Goal: Task Accomplishment & Management: Use online tool/utility

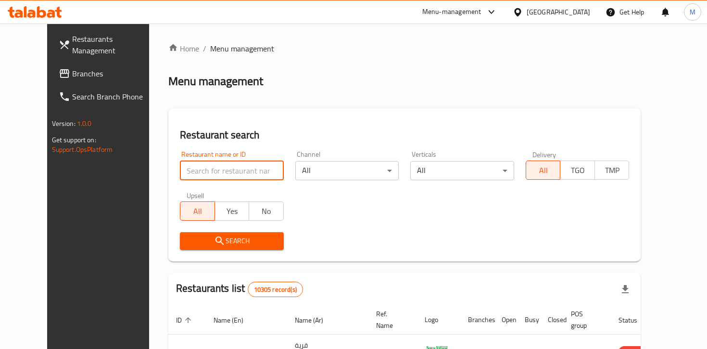
click at [202, 175] on input "search" at bounding box center [232, 170] width 104 height 19
paste input "602855"
type input "602855"
click button "Search" at bounding box center [232, 241] width 104 height 18
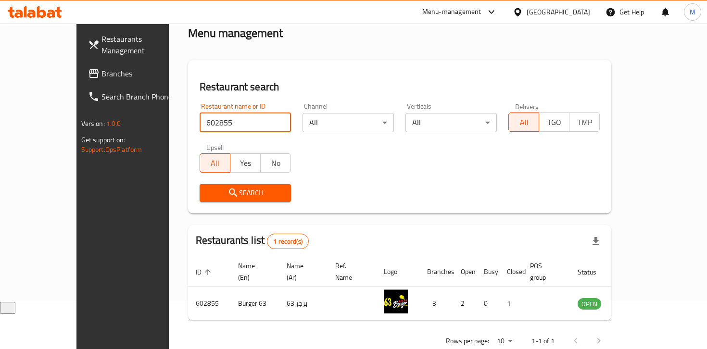
scroll to position [61, 0]
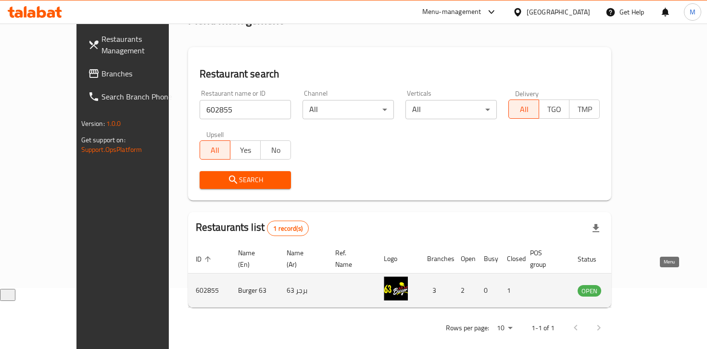
click at [637, 289] on icon "enhanced table" at bounding box center [635, 291] width 3 height 4
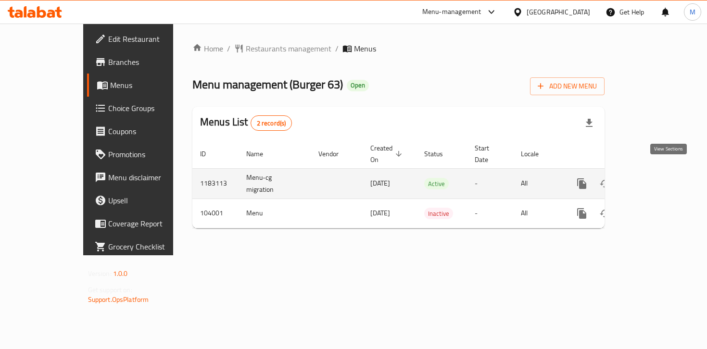
click at [657, 178] on icon "enhanced table" at bounding box center [651, 184] width 12 height 12
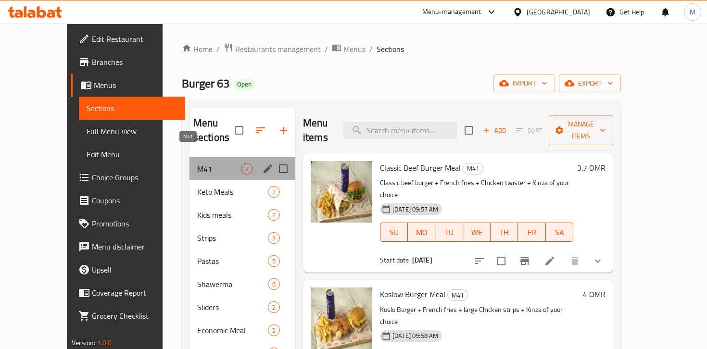
click at [197, 163] on span "M41" at bounding box center [219, 169] width 44 height 12
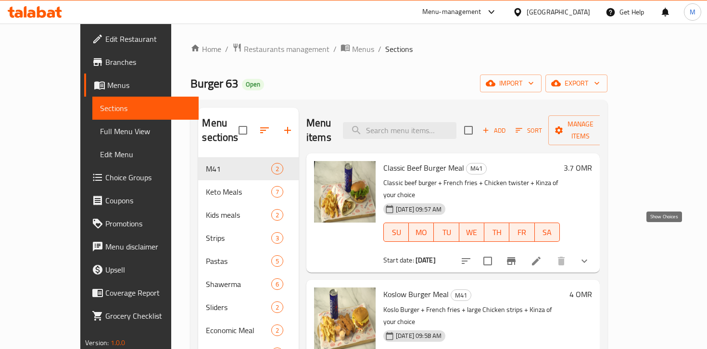
click at [590, 255] on icon "show more" at bounding box center [584, 261] width 12 height 12
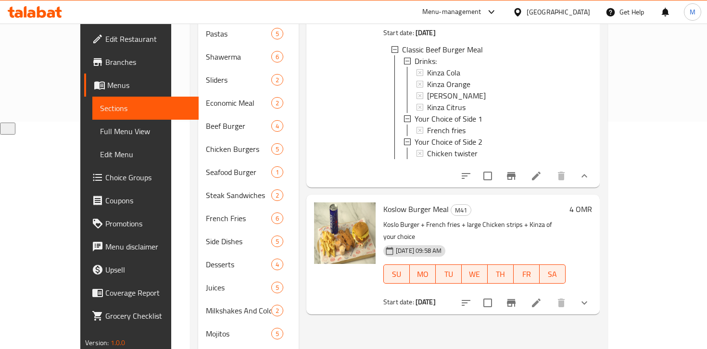
scroll to position [244, 0]
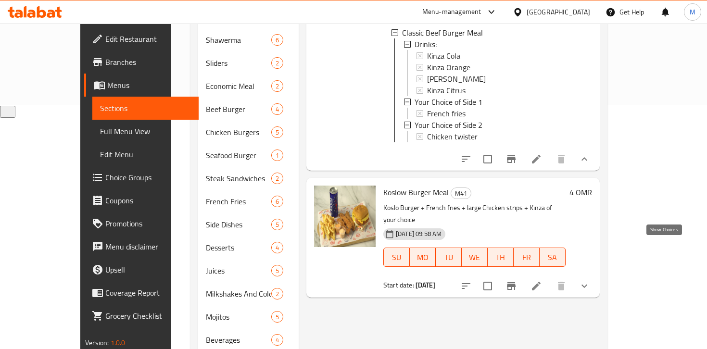
click at [590, 280] on icon "show more" at bounding box center [584, 286] width 12 height 12
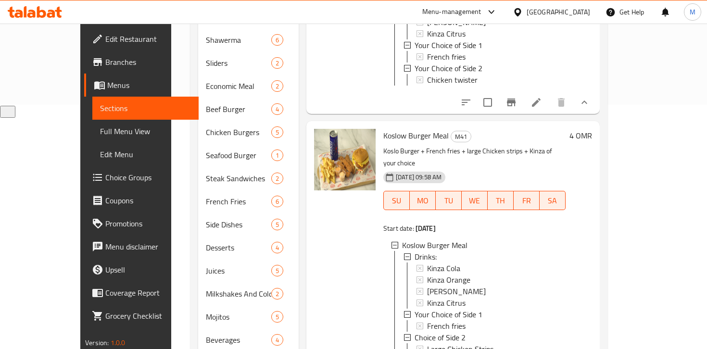
scroll to position [84, 0]
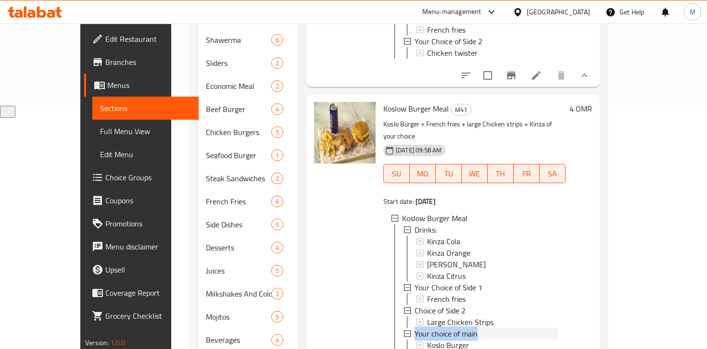
drag, startPoint x: 460, startPoint y: 296, endPoint x: 396, endPoint y: 300, distance: 64.6
click at [414, 328] on div "Your choice of main" at bounding box center [485, 334] width 143 height 12
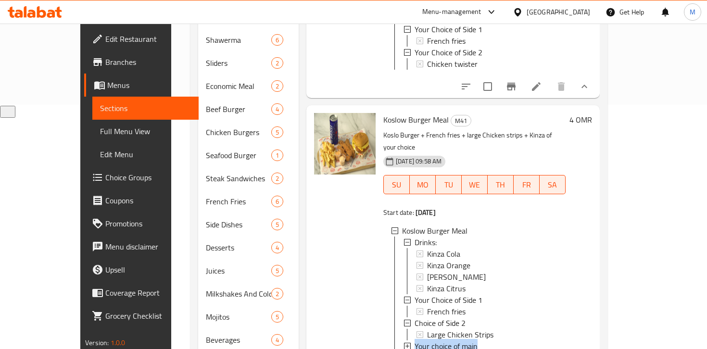
scroll to position [72, 0]
copy span "Your choice of main"
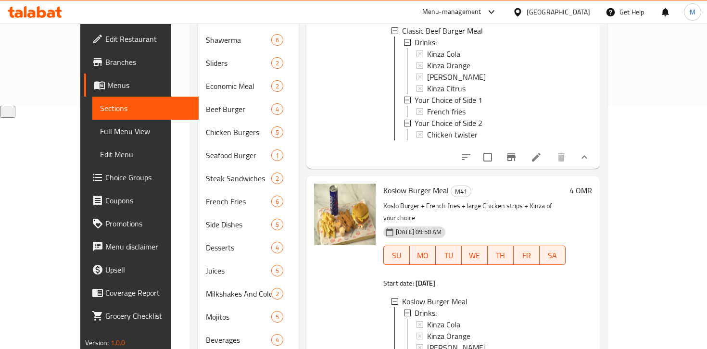
scroll to position [0, 0]
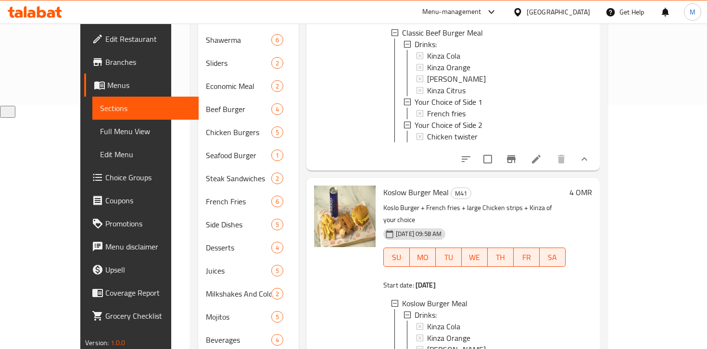
click at [356, 128] on div at bounding box center [344, 40] width 69 height 254
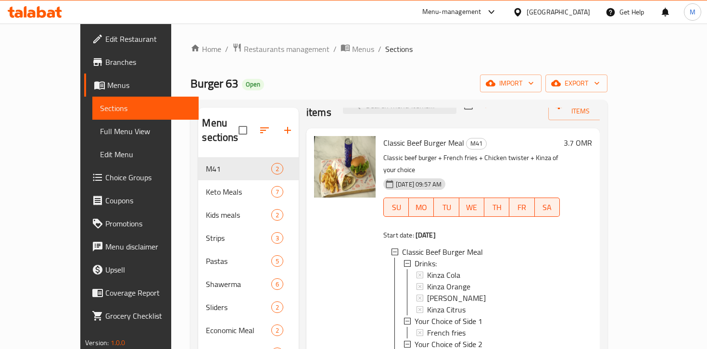
scroll to position [33, 0]
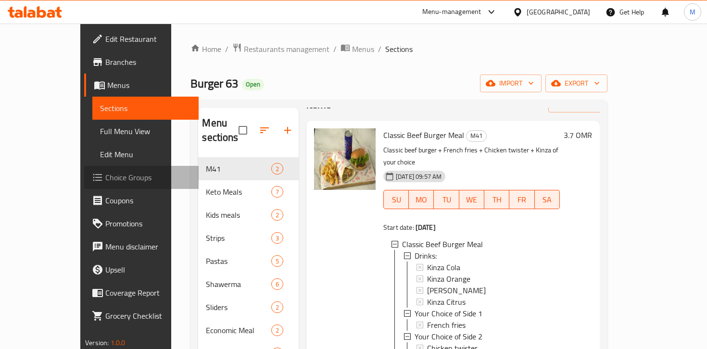
click at [105, 179] on span "Choice Groups" at bounding box center [147, 178] width 85 height 12
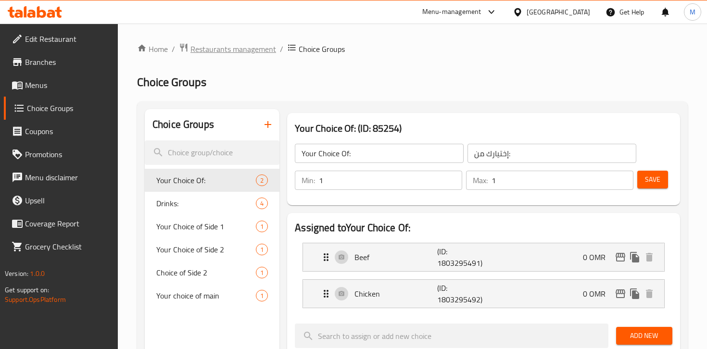
click at [225, 47] on span "Restaurants management" at bounding box center [233, 49] width 86 height 12
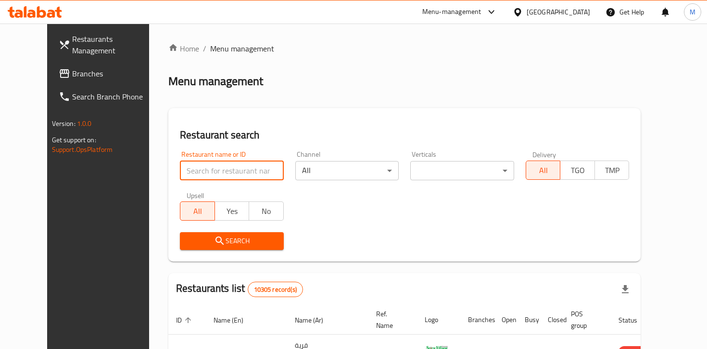
click at [202, 166] on input "search" at bounding box center [232, 170] width 104 height 19
paste input "Your choice of main"
type input "Y"
paste input "602855"
type input "602855"
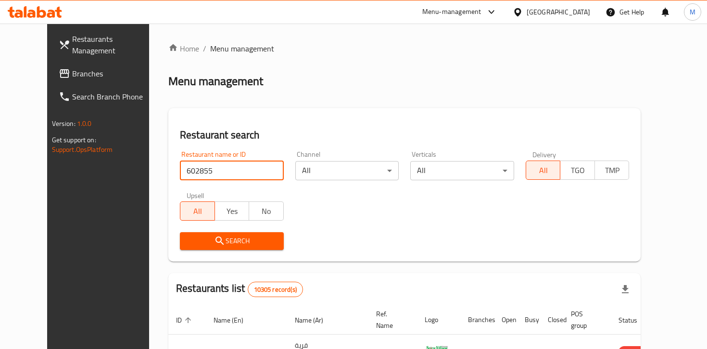
click button "Search" at bounding box center [232, 241] width 104 height 18
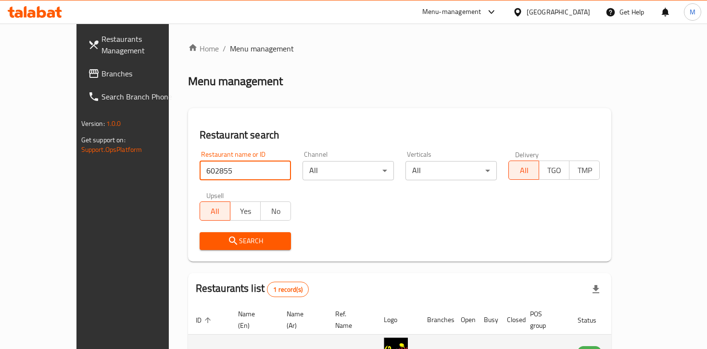
scroll to position [61, 0]
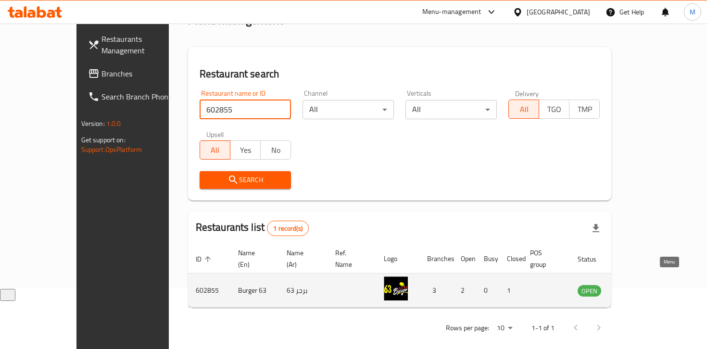
click at [637, 289] on icon "enhanced table" at bounding box center [635, 291] width 3 height 4
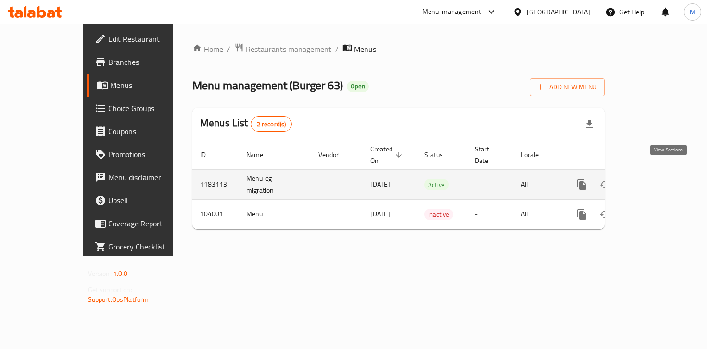
click at [657, 179] on icon "enhanced table" at bounding box center [651, 185] width 12 height 12
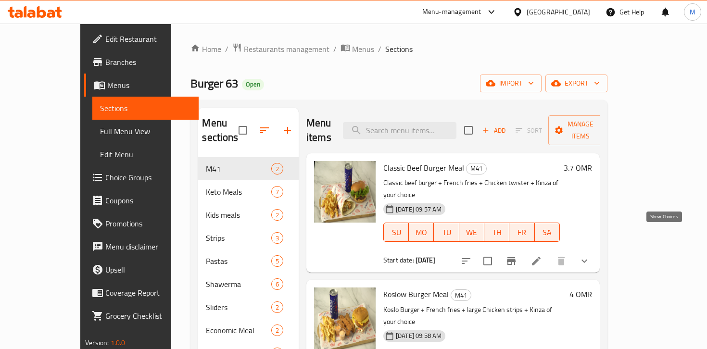
click at [590, 255] on icon "show more" at bounding box center [584, 261] width 12 height 12
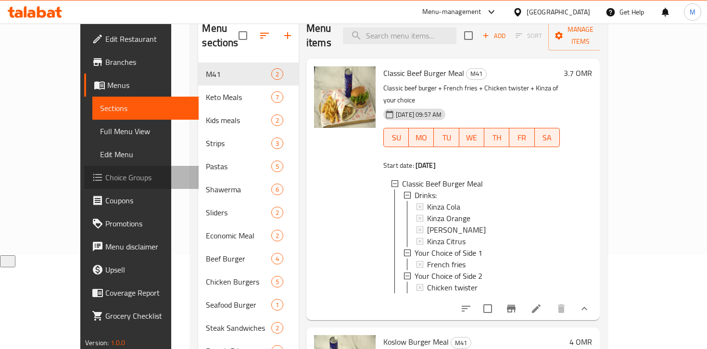
click at [105, 178] on span "Choice Groups" at bounding box center [147, 178] width 85 height 12
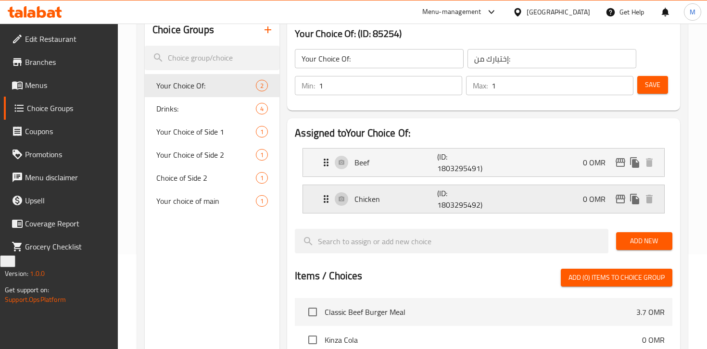
scroll to position [67, 0]
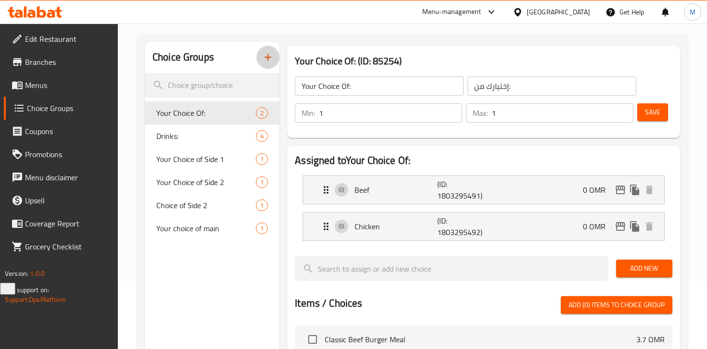
click at [270, 58] on icon "button" at bounding box center [268, 57] width 12 height 12
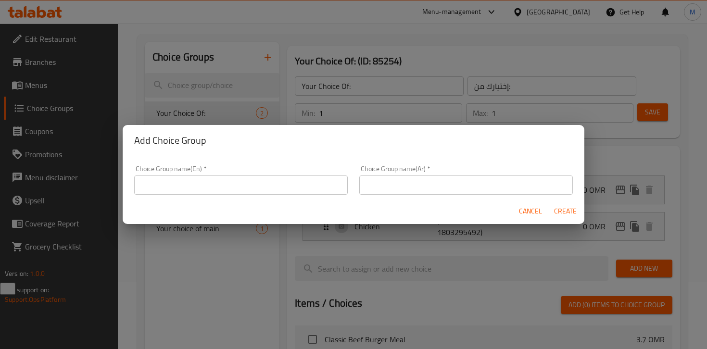
click at [159, 184] on input "text" at bounding box center [240, 184] width 213 height 19
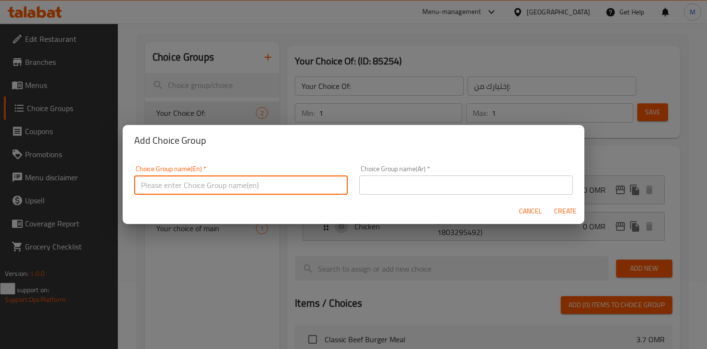
type input "Your choice of the main item"
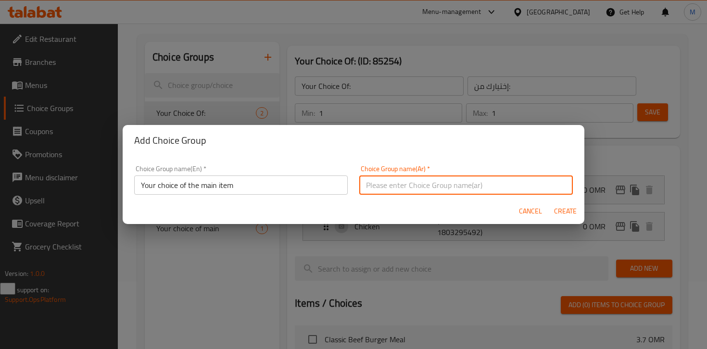
click at [404, 184] on input "text" at bounding box center [465, 184] width 213 height 19
type input "اختيارك للطبق الرئيسي"
click at [568, 211] on span "Create" at bounding box center [564, 211] width 23 height 12
type input "Your choice of the main item"
type input "اختيارك للطبق الرئيسي"
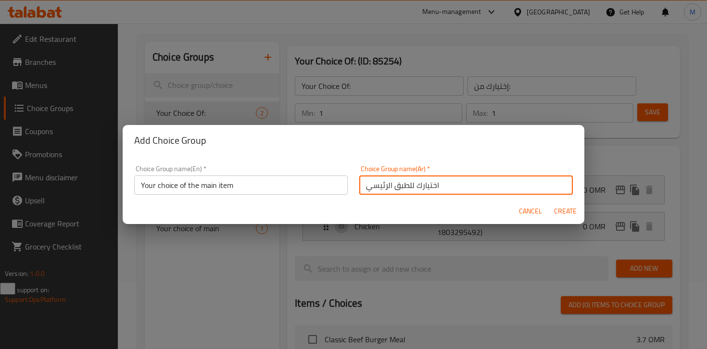
type input "0"
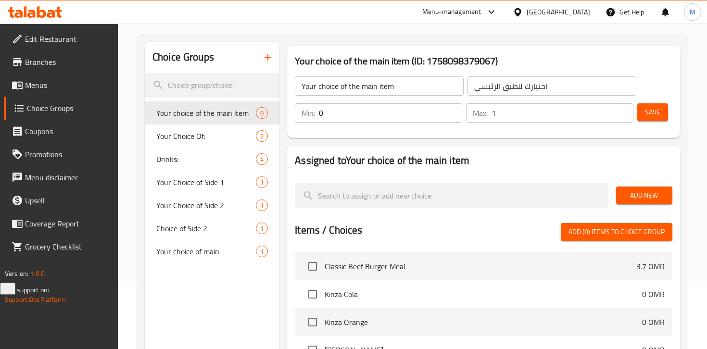
type input "1"
click at [623, 111] on input "1" at bounding box center [562, 112] width 142 height 19
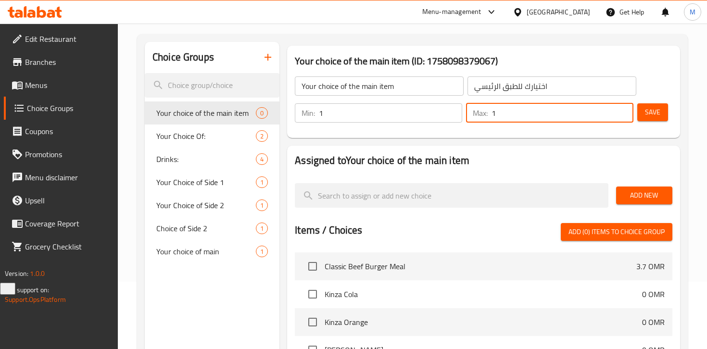
type input "1"
click at [451, 108] on input "1" at bounding box center [390, 112] width 143 height 19
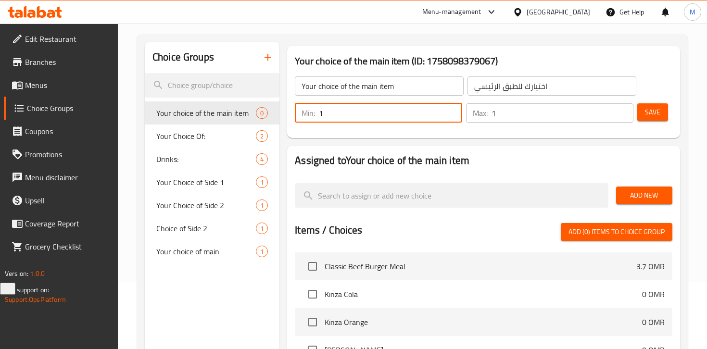
click at [651, 111] on span "Save" at bounding box center [652, 112] width 15 height 12
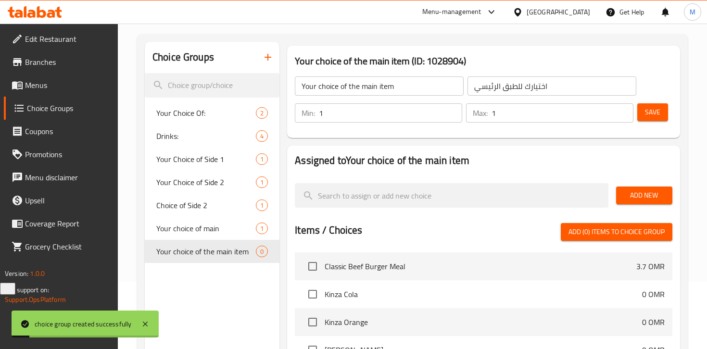
click at [650, 196] on span "Add New" at bounding box center [643, 195] width 41 height 12
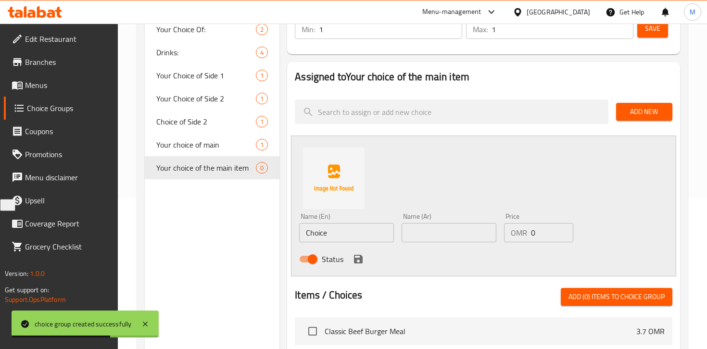
scroll to position [156, 0]
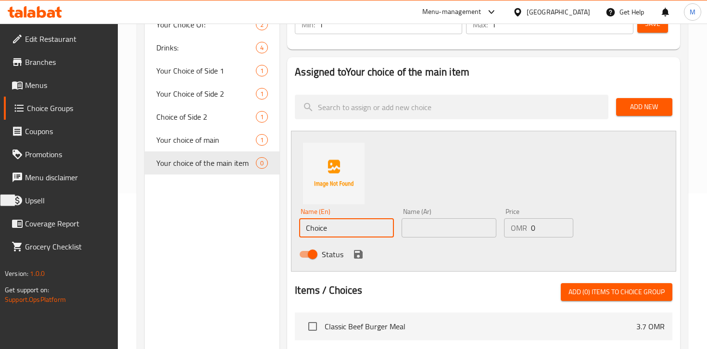
drag, startPoint x: 335, startPoint y: 226, endPoint x: 295, endPoint y: 226, distance: 39.9
click at [295, 226] on div "Name (En) Choice Name (En)" at bounding box center [346, 222] width 102 height 37
paste input "Koslo Burger"
type input "Koslo Burger"
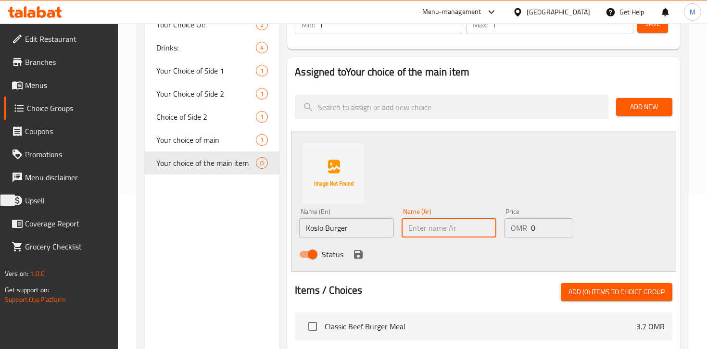
click at [427, 232] on input "text" at bounding box center [448, 227] width 95 height 19
paste input "كوسلو برجر"
type input "كوسلو برجر"
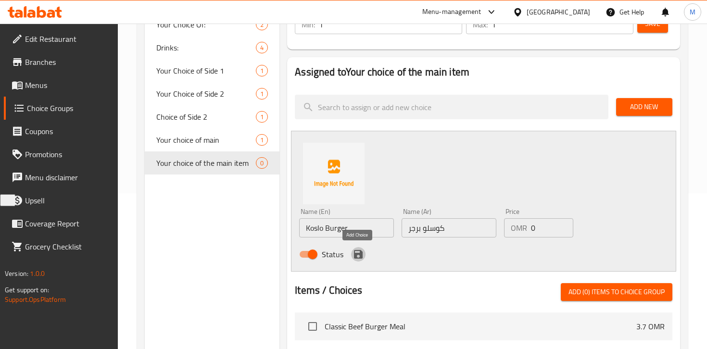
click at [358, 255] on icon "save" at bounding box center [358, 255] width 12 height 12
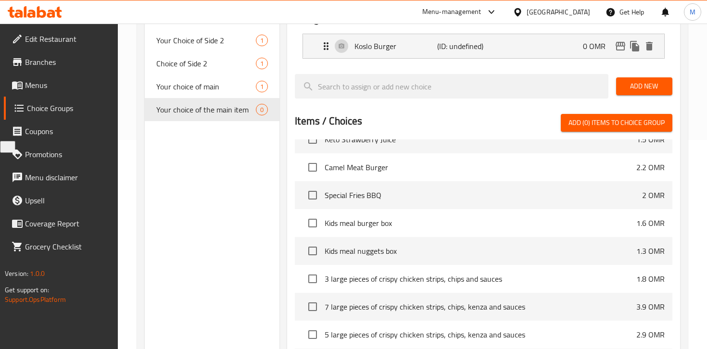
scroll to position [314, 0]
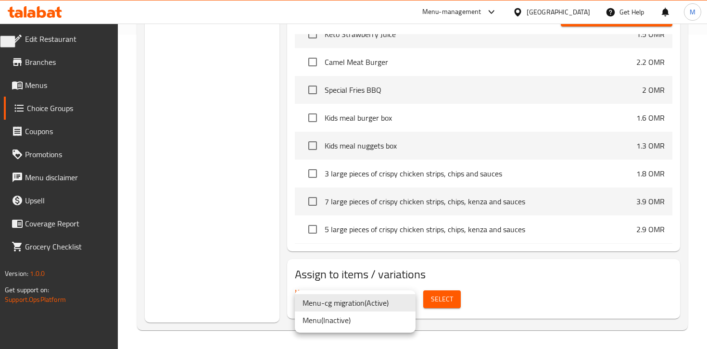
click at [431, 298] on div at bounding box center [353, 174] width 707 height 349
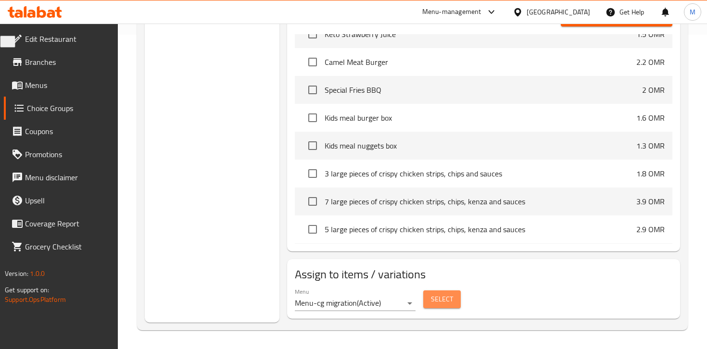
click at [442, 299] on span "Select" at bounding box center [442, 299] width 22 height 12
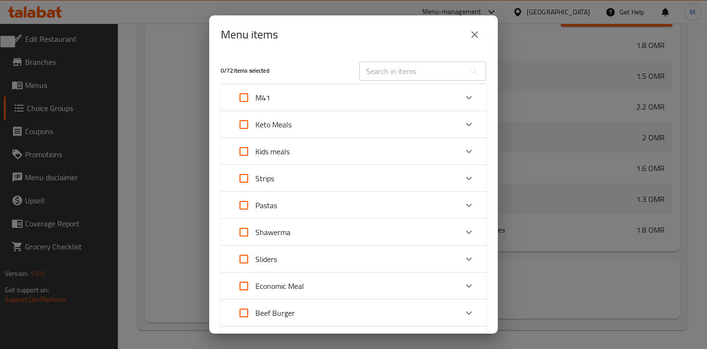
click at [314, 94] on div "M41" at bounding box center [344, 97] width 225 height 23
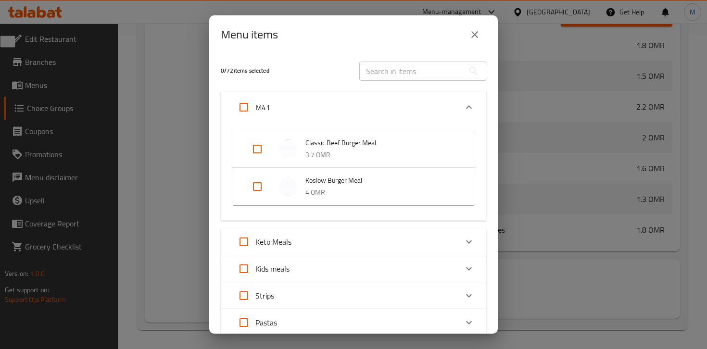
click at [254, 185] on input "Expand" at bounding box center [257, 186] width 23 height 23
checkbox input "true"
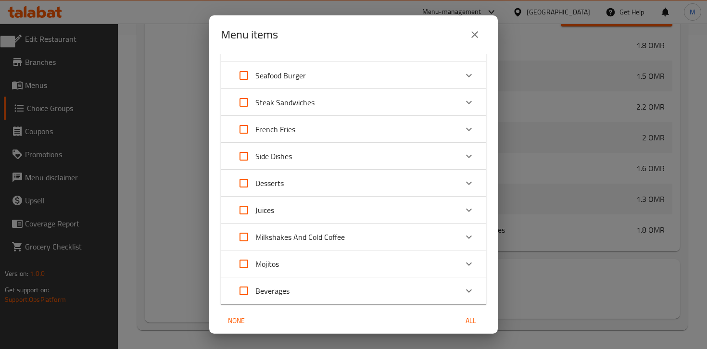
scroll to position [454, 0]
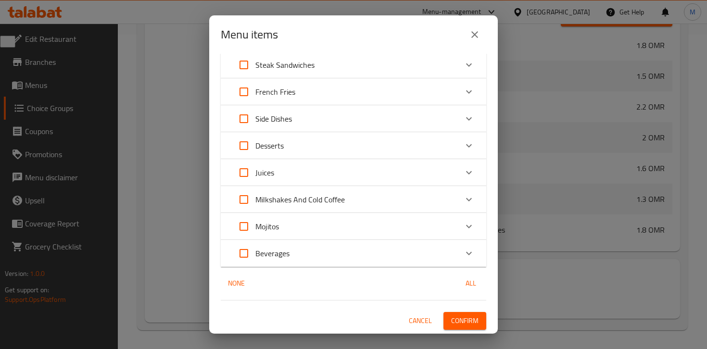
click at [465, 321] on span "Confirm" at bounding box center [464, 321] width 27 height 12
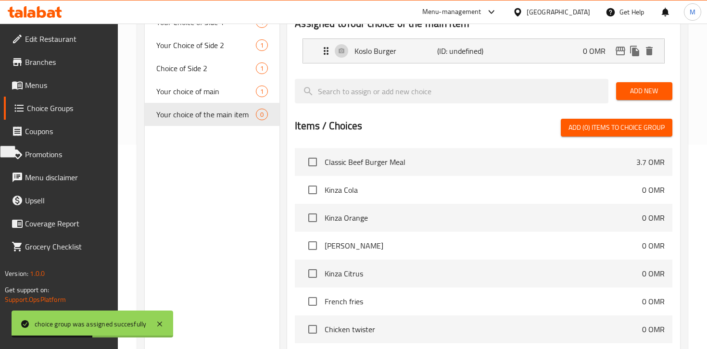
scroll to position [0, 0]
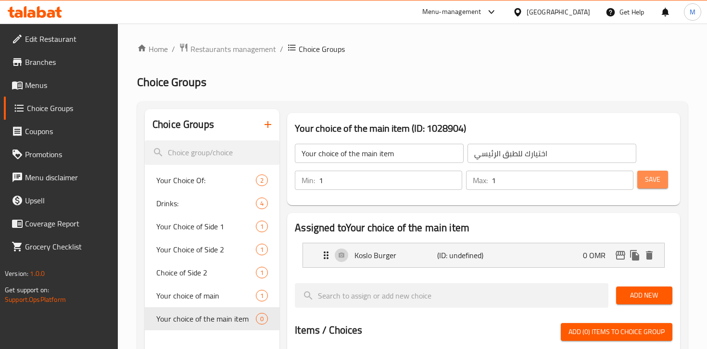
click at [650, 182] on span "Save" at bounding box center [652, 180] width 15 height 12
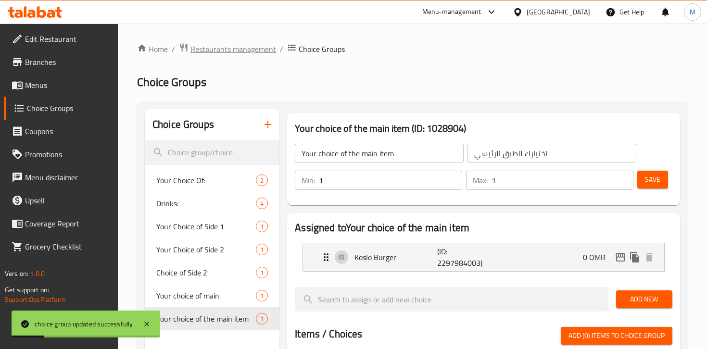
click at [228, 52] on span "Restaurants management" at bounding box center [233, 49] width 86 height 12
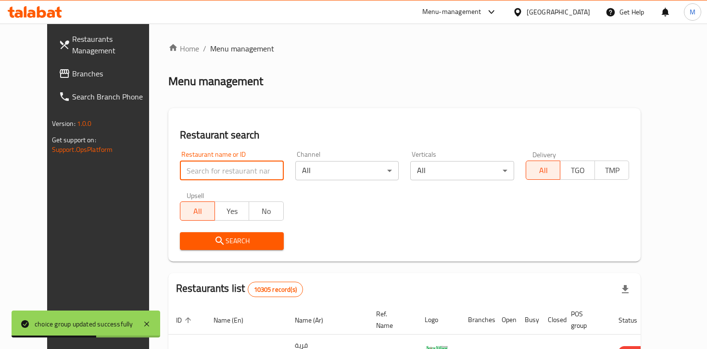
click at [190, 167] on input "search" at bounding box center [232, 170] width 104 height 19
paste input "602855"
type input "602855"
click button "Search" at bounding box center [232, 241] width 104 height 18
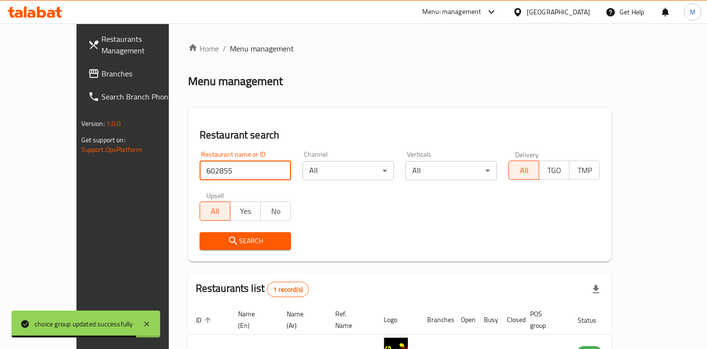
scroll to position [61, 0]
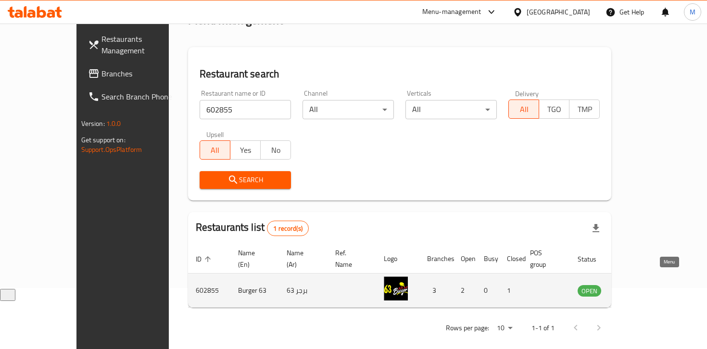
click at [639, 287] on icon "enhanced table" at bounding box center [633, 291] width 11 height 8
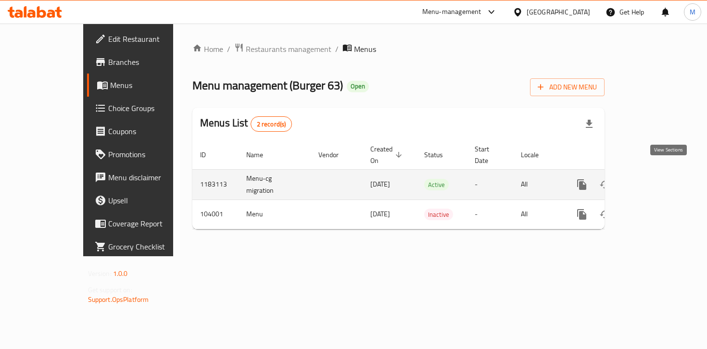
click at [657, 179] on icon "enhanced table" at bounding box center [651, 185] width 12 height 12
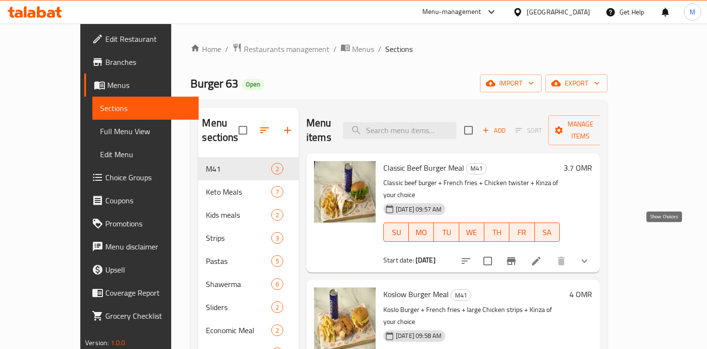
click at [590, 255] on icon "show more" at bounding box center [584, 261] width 12 height 12
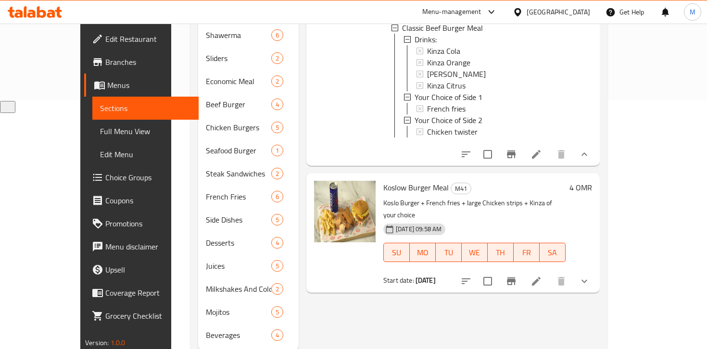
scroll to position [263, 0]
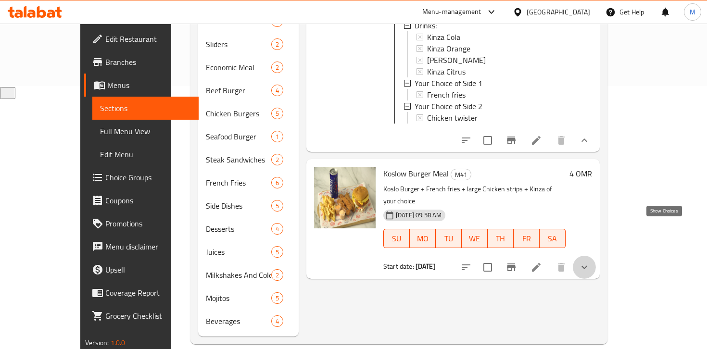
click at [590, 261] on icon "show more" at bounding box center [584, 267] width 12 height 12
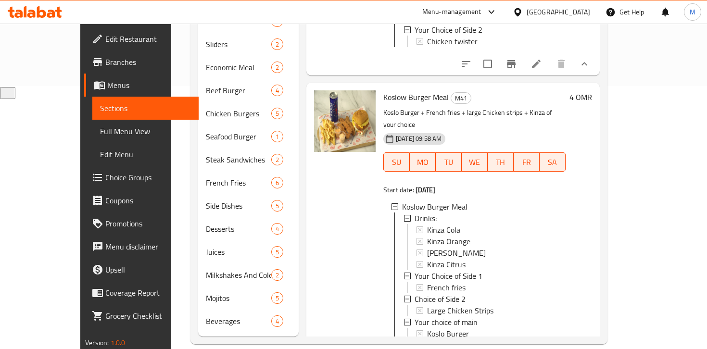
scroll to position [78, 0]
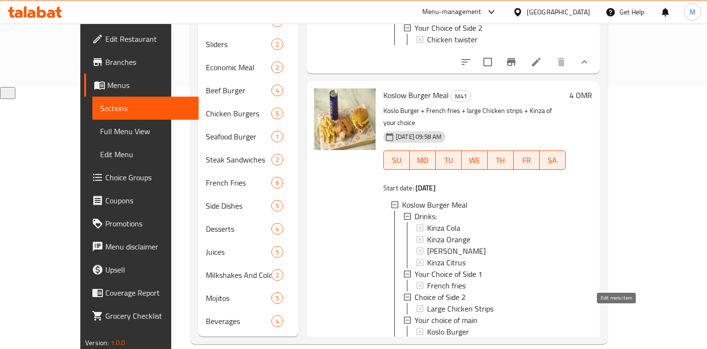
click at [540, 348] on icon at bounding box center [536, 354] width 9 height 9
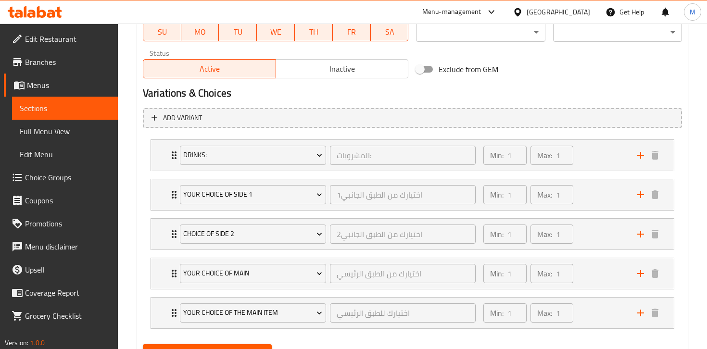
scroll to position [518, 0]
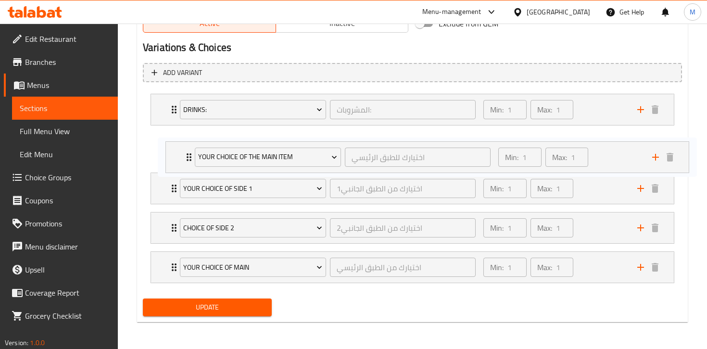
drag, startPoint x: 175, startPoint y: 267, endPoint x: 189, endPoint y: 153, distance: 114.8
click at [189, 153] on div "Drinks: المشروبات: ​ Min: 1 ​ Max: 1 ​ Kinza Cola (ID: 2241158938) 0 OMR Name (…" at bounding box center [412, 188] width 539 height 197
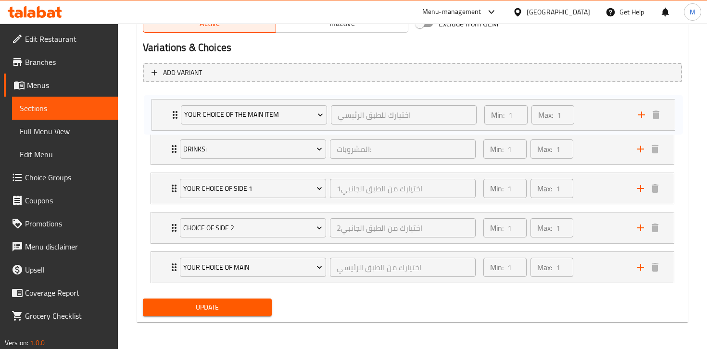
drag, startPoint x: 174, startPoint y: 149, endPoint x: 175, endPoint y: 111, distance: 38.0
click at [175, 111] on div "Drinks: المشروبات: ​ Min: 1 ​ Max: 1 ​ Kinza Cola (ID: 2241158938) 0 OMR Name (…" at bounding box center [412, 188] width 539 height 197
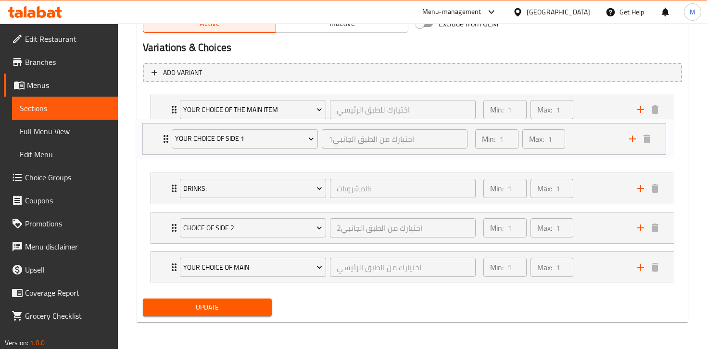
drag, startPoint x: 166, startPoint y: 196, endPoint x: 157, endPoint y: 144, distance: 52.6
click at [157, 144] on div "Your choice of the main item اختيارك للطبق الرئيسي ​ Min: 1 ​ Max: 1 ​ Koslo Bu…" at bounding box center [412, 188] width 539 height 197
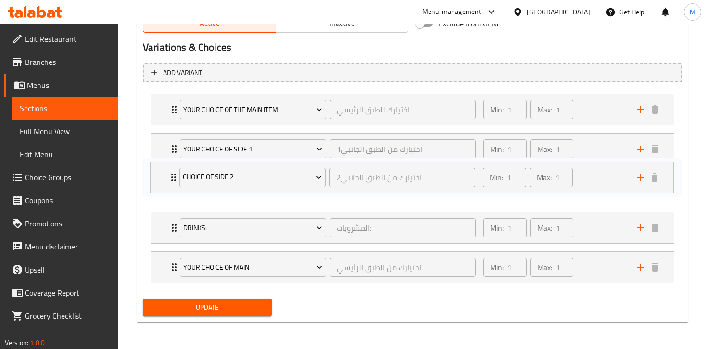
drag, startPoint x: 159, startPoint y: 227, endPoint x: 158, endPoint y: 169, distance: 58.6
click at [158, 169] on div "Your choice of the main item اختيارك للطبق الرئيسي ​ Min: 1 ​ Max: 1 ​ Koslo Bu…" at bounding box center [412, 188] width 539 height 197
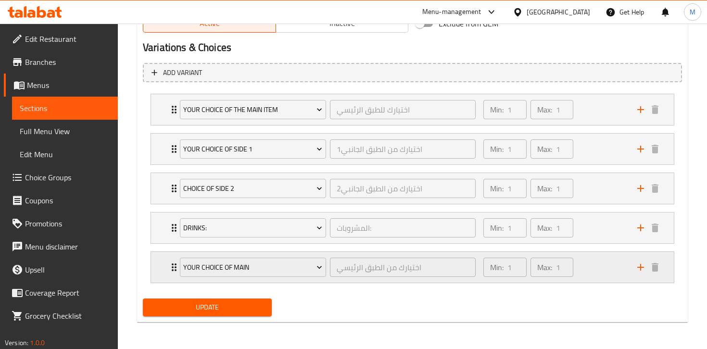
click at [175, 263] on div "Your choice of main اختيارك من الطبق الرئيسي ​" at bounding box center [327, 267] width 307 height 31
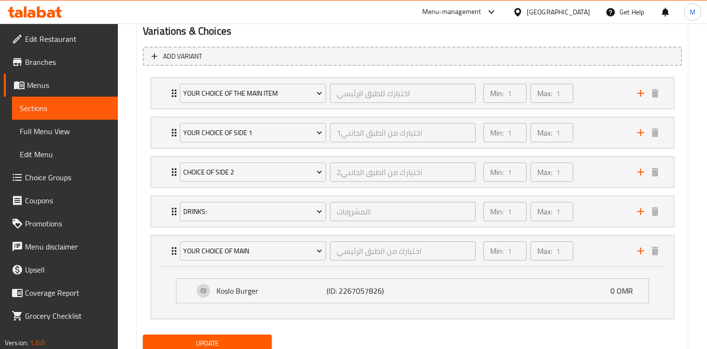
scroll to position [534, 0]
click at [178, 105] on div "Your choice of the main item اختيارك للطبق الرئيسي ​" at bounding box center [327, 93] width 307 height 31
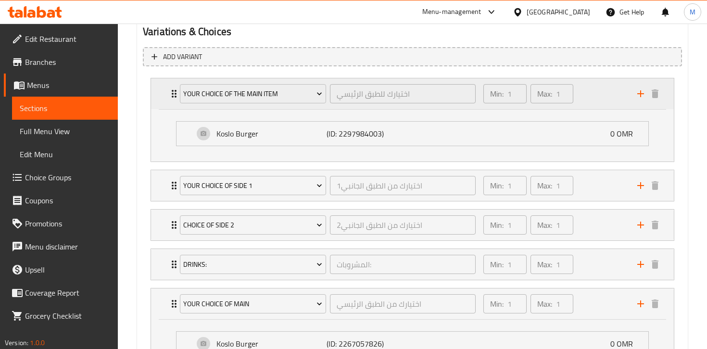
scroll to position [622, 0]
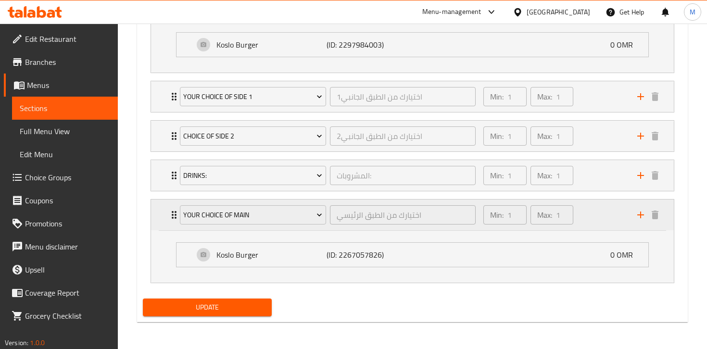
click at [173, 216] on icon "Expand" at bounding box center [174, 215] width 12 height 12
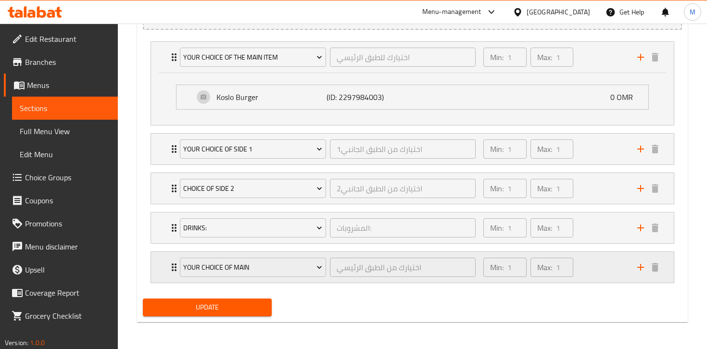
scroll to position [570, 0]
click at [202, 307] on span "Update" at bounding box center [206, 307] width 113 height 12
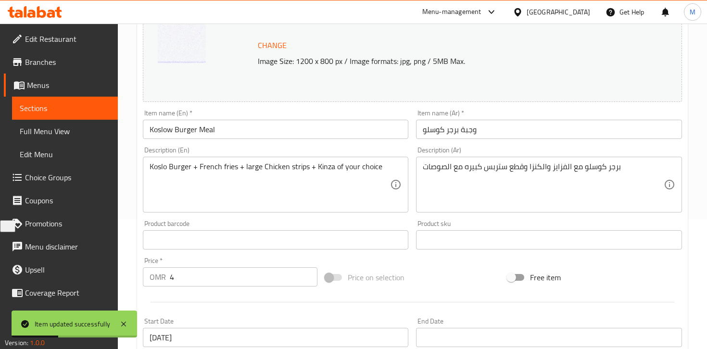
scroll to position [0, 0]
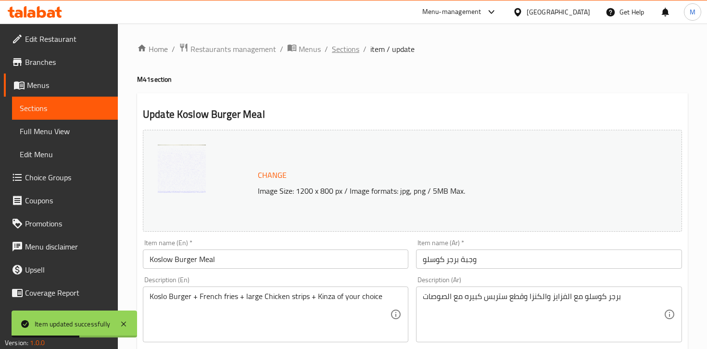
click at [350, 50] on span "Sections" at bounding box center [345, 49] width 27 height 12
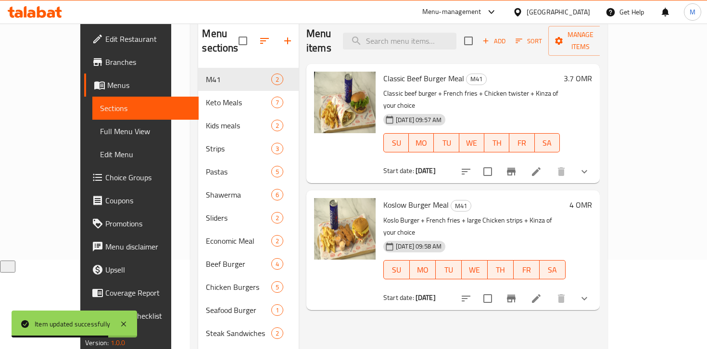
scroll to position [90, 0]
click at [587, 296] on icon "show more" at bounding box center [584, 297] width 6 height 3
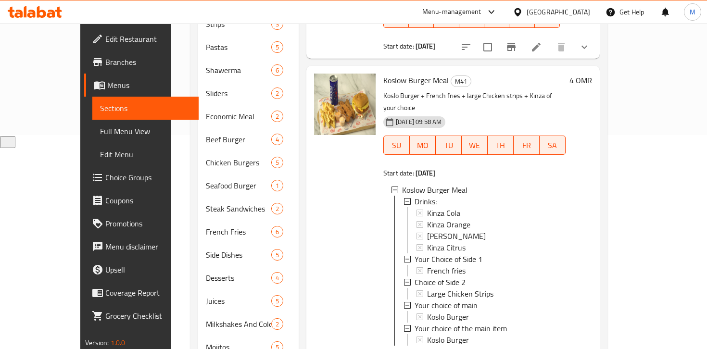
scroll to position [215, 0]
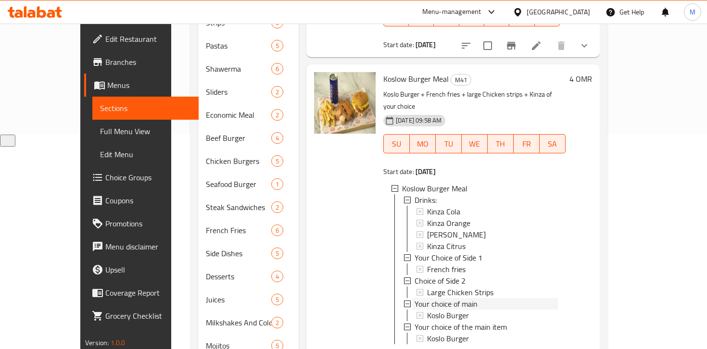
click at [404, 300] on icon at bounding box center [407, 303] width 7 height 7
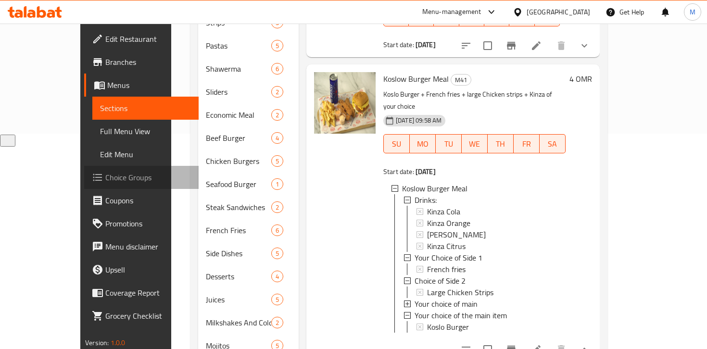
click at [105, 172] on span "Choice Groups" at bounding box center [147, 178] width 85 height 12
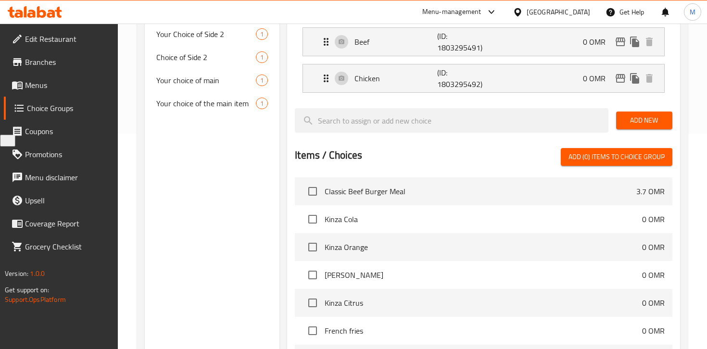
scroll to position [136, 0]
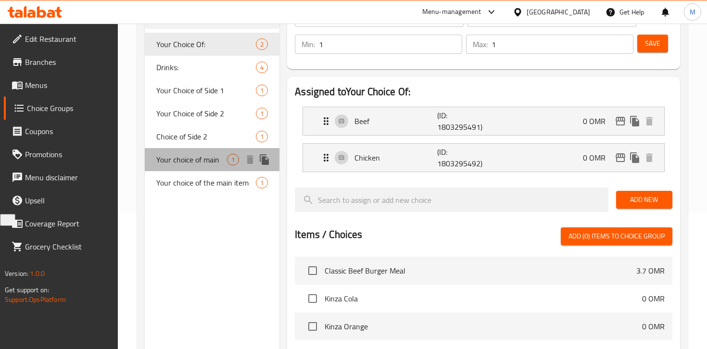
click at [188, 164] on span "Your choice of main" at bounding box center [191, 160] width 71 height 12
type input "Your choice of main"
type input "اختيارك من الطبق الرئيسي"
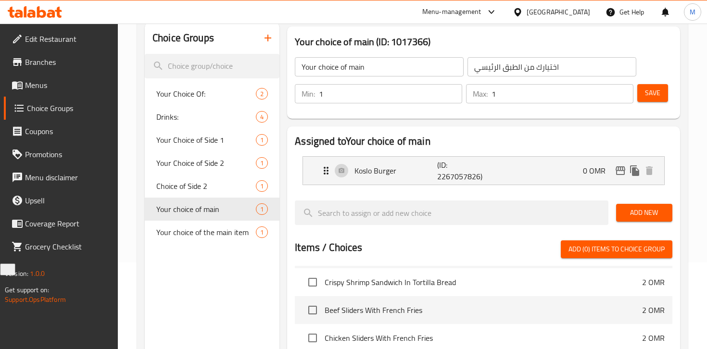
scroll to position [318, 0]
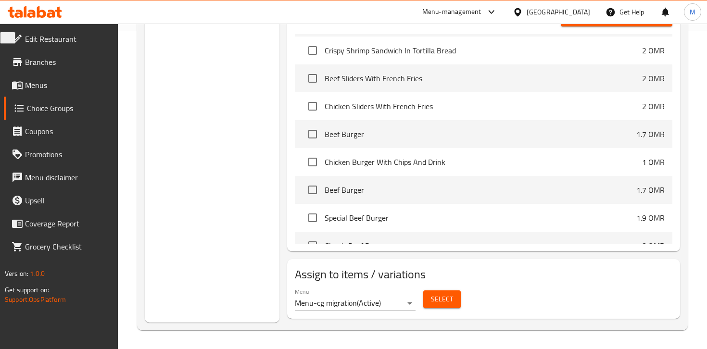
click at [451, 300] on span "Select" at bounding box center [442, 299] width 22 height 12
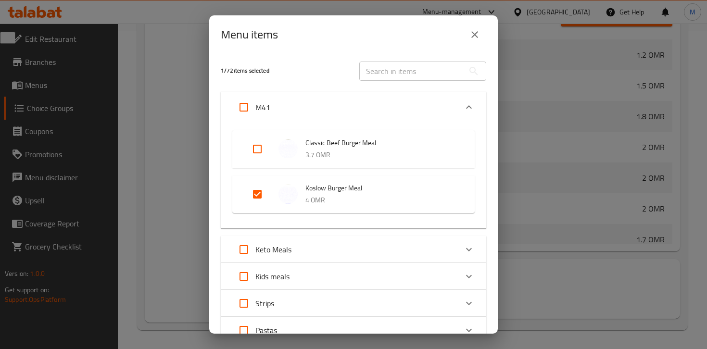
scroll to position [1014, 0]
click at [255, 192] on input "Expand" at bounding box center [257, 194] width 23 height 23
checkbox input "false"
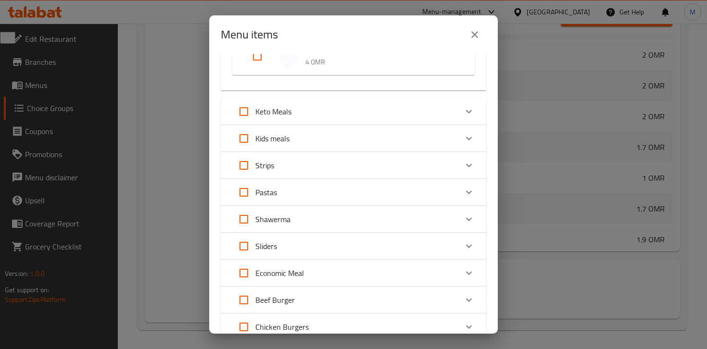
scroll to position [446, 0]
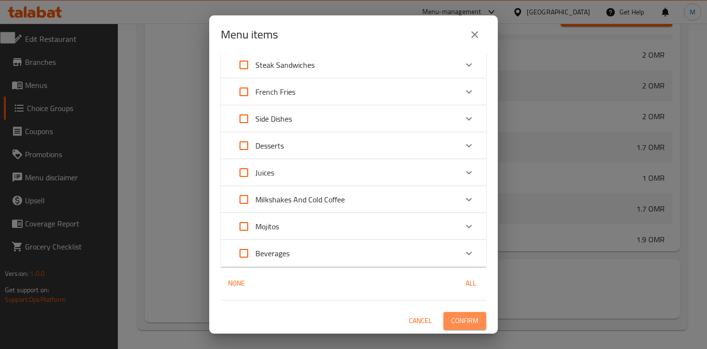
click at [464, 324] on span "Confirm" at bounding box center [464, 321] width 27 height 12
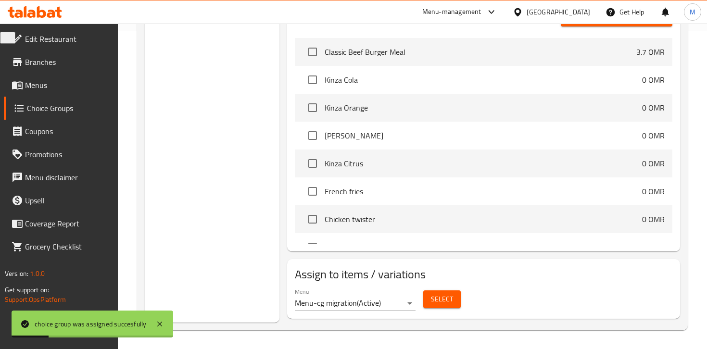
scroll to position [0, 0]
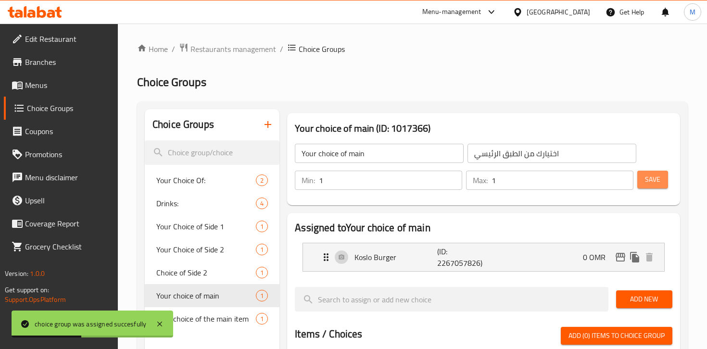
click at [653, 187] on button "Save" at bounding box center [652, 180] width 31 height 18
click at [235, 45] on span "Restaurants management" at bounding box center [233, 49] width 86 height 12
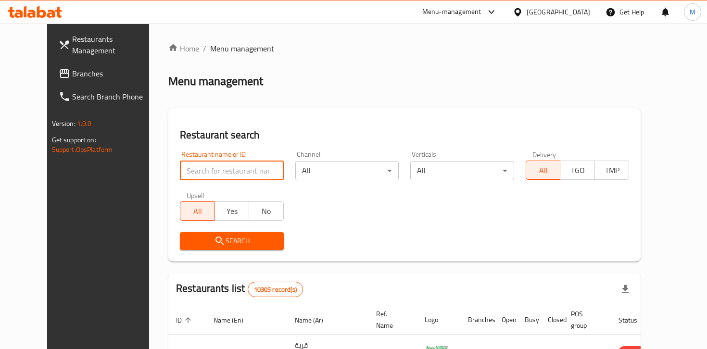
click at [244, 173] on input "search" at bounding box center [232, 170] width 104 height 19
paste input "602855"
type input "602855"
click button "Search" at bounding box center [232, 241] width 104 height 18
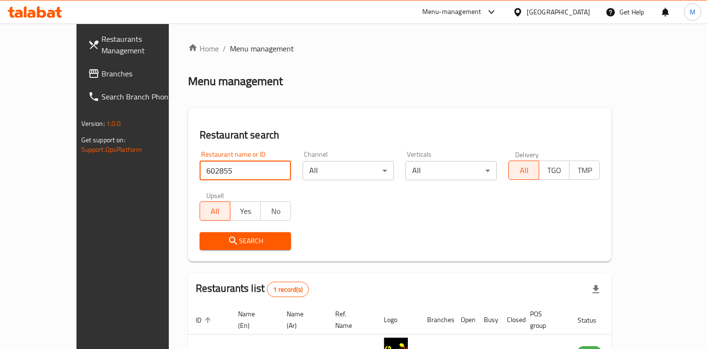
scroll to position [61, 0]
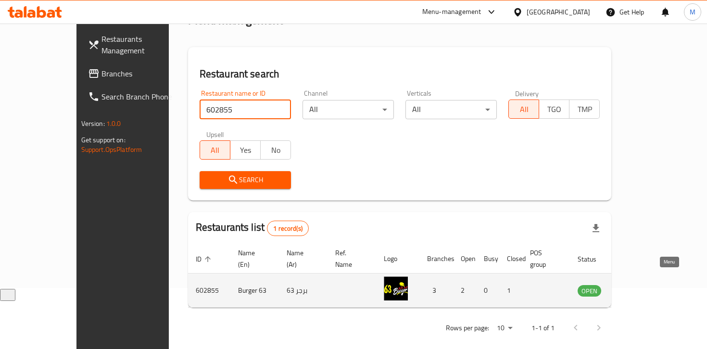
click at [639, 285] on icon "enhanced table" at bounding box center [634, 291] width 12 height 12
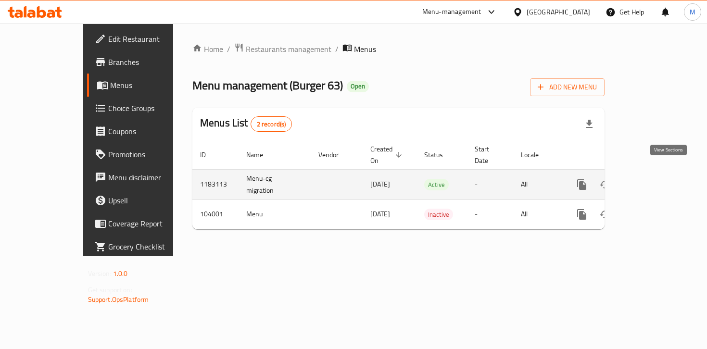
click at [657, 179] on icon "enhanced table" at bounding box center [651, 185] width 12 height 12
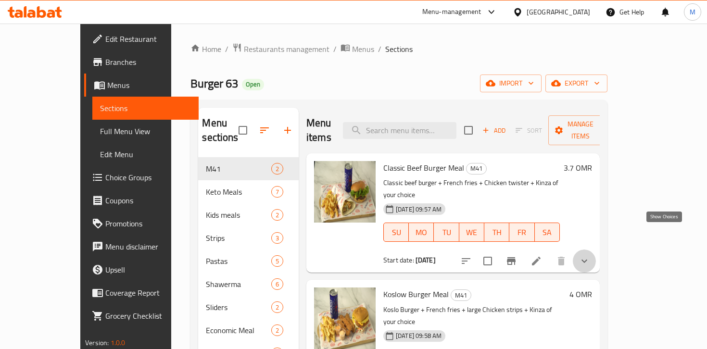
click at [590, 255] on icon "show more" at bounding box center [584, 261] width 12 height 12
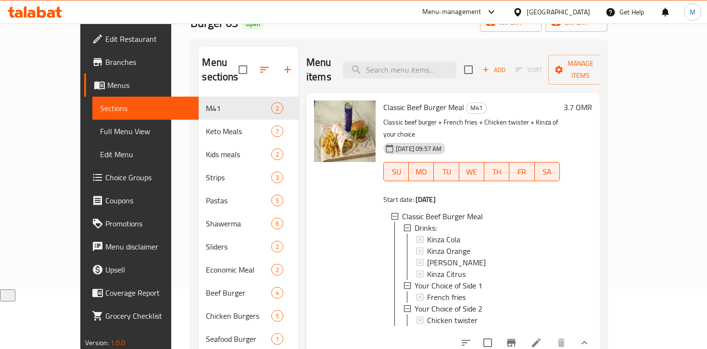
scroll to position [0, 0]
drag, startPoint x: 363, startPoint y: 93, endPoint x: 424, endPoint y: 93, distance: 61.0
click at [424, 100] on span "Classic Beef Burger Meal" at bounding box center [423, 107] width 81 height 14
copy span "Classic Beef Burger"
click at [105, 176] on span "Choice Groups" at bounding box center [147, 178] width 85 height 12
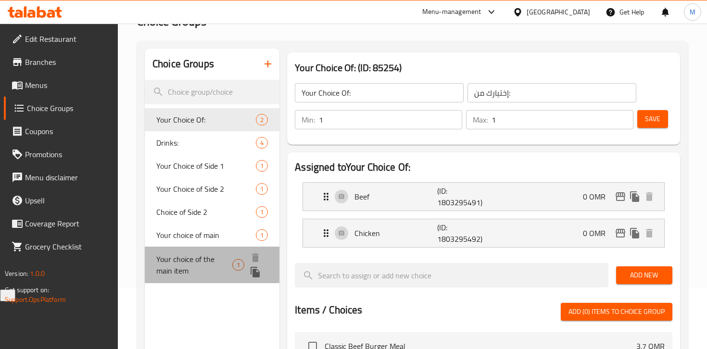
click at [201, 261] on span "Your choice of the main item" at bounding box center [194, 264] width 76 height 23
type input "Your choice of the main item"
type input "اختيارك للطبق الرئيسي"
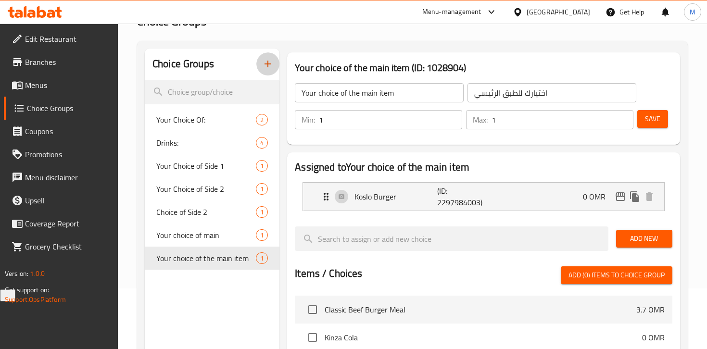
click at [265, 60] on icon "button" at bounding box center [268, 64] width 12 height 12
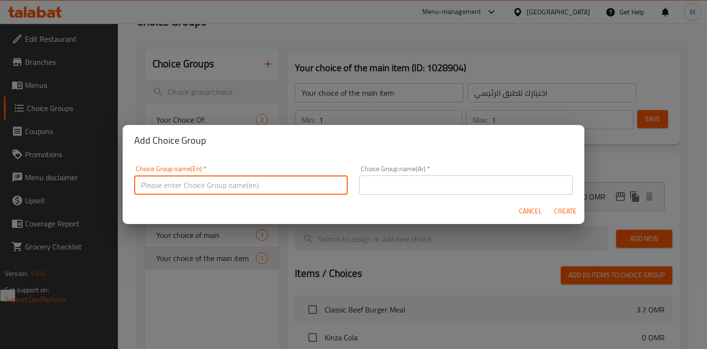
click at [181, 187] on input "text" at bounding box center [240, 184] width 213 height 19
type input "Your choice of the main item"
click at [411, 186] on input "text" at bounding box center [465, 184] width 213 height 19
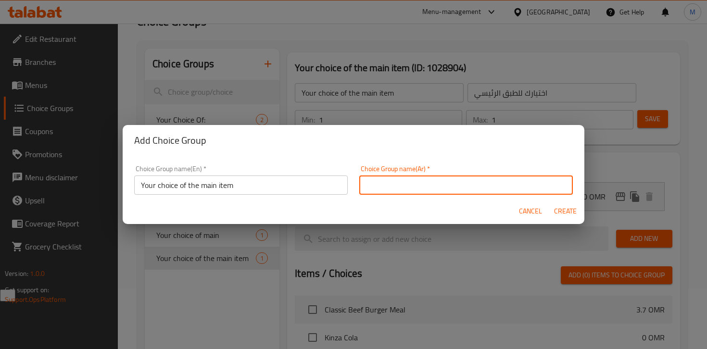
type input "اختيارك للطبق الرئيسي"
click at [558, 210] on span "Create" at bounding box center [564, 211] width 23 height 12
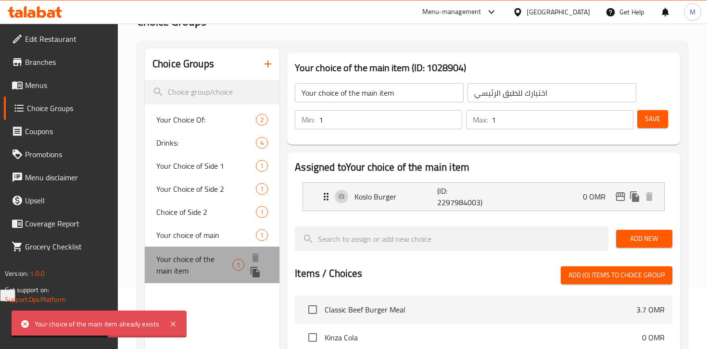
click at [203, 264] on span "Your choice of the main item" at bounding box center [194, 264] width 76 height 23
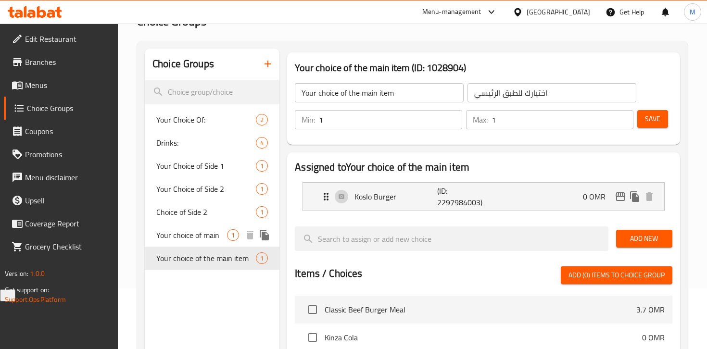
click at [196, 231] on span "Your choice of main" at bounding box center [191, 235] width 71 height 12
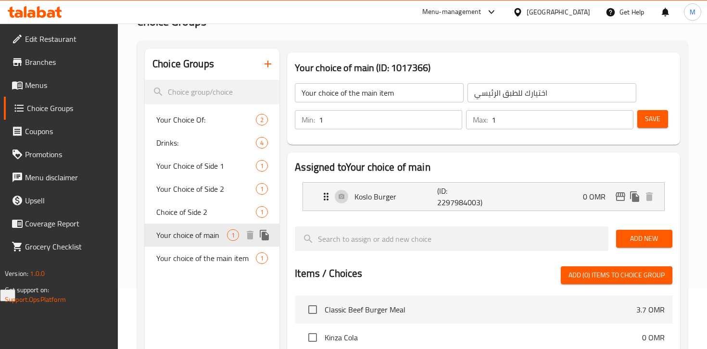
type input "Your choice of main"
type input "اختيارك من الطبق الرئيسي"
click at [193, 260] on span "Your choice of the main item" at bounding box center [194, 264] width 76 height 23
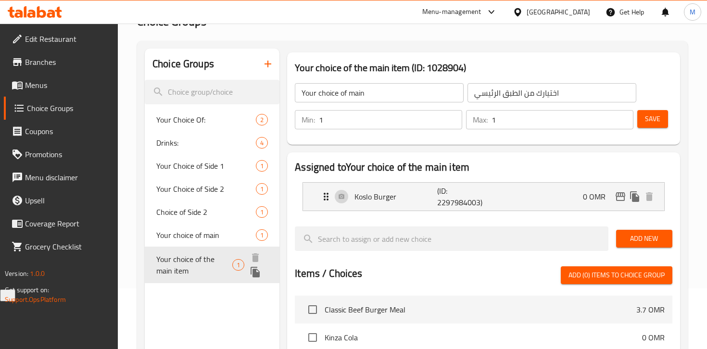
type input "Your choice of the main item"
type input "اختيارك للطبق الرئيسي"
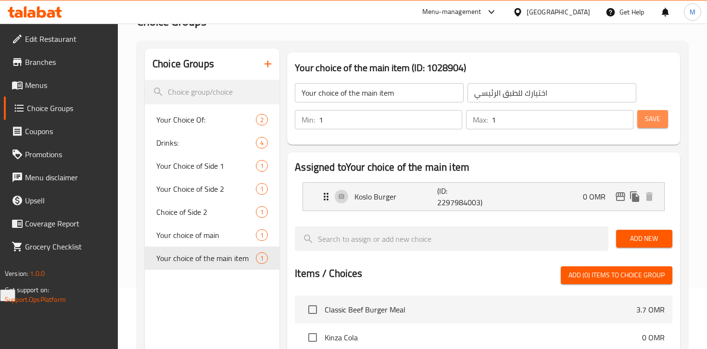
click at [654, 118] on span "Save" at bounding box center [652, 119] width 15 height 12
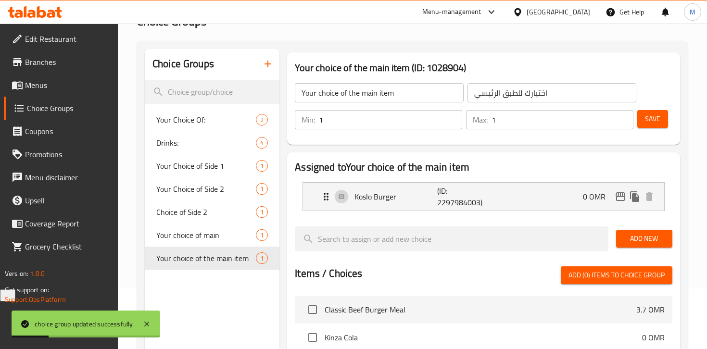
click at [643, 244] on span "Add New" at bounding box center [643, 239] width 41 height 12
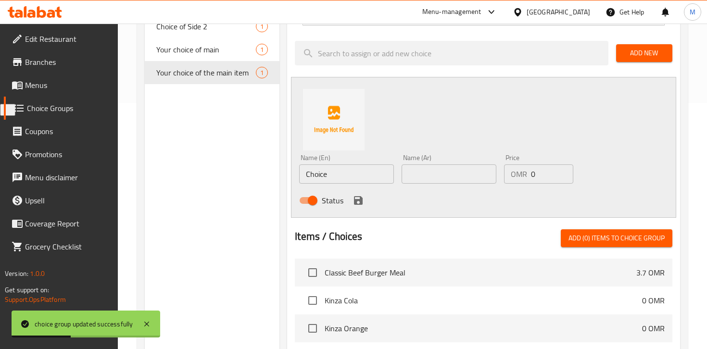
scroll to position [253, 0]
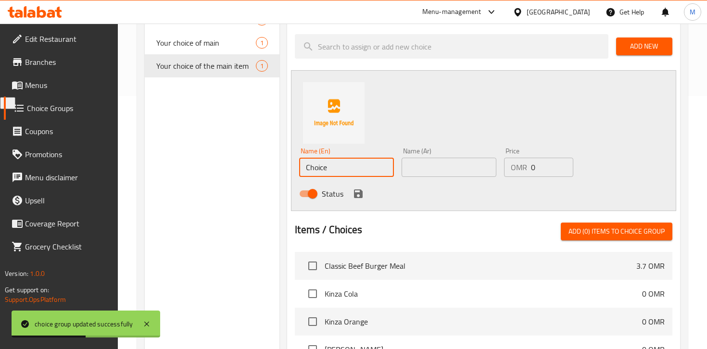
click at [344, 165] on input "Choice" at bounding box center [346, 167] width 95 height 19
drag, startPoint x: 344, startPoint y: 165, endPoint x: 302, endPoint y: 165, distance: 41.8
click at [302, 165] on input "Choice" at bounding box center [346, 167] width 95 height 19
paste input "lassic Beef Burger"
type input "Classic Beef Burger"
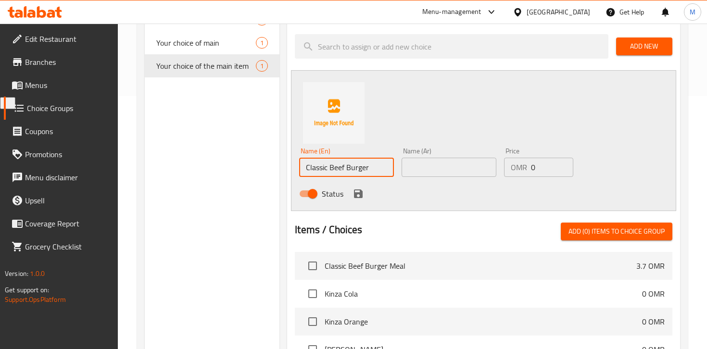
click at [441, 171] on input "text" at bounding box center [448, 167] width 95 height 19
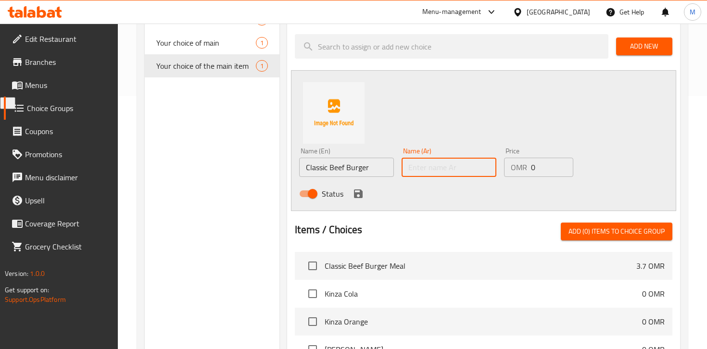
paste input "برجر لحم بقري كلاسيكي"
type input "برجر لحم بقري كلاسيكي"
click at [357, 197] on icon "save" at bounding box center [358, 194] width 12 height 12
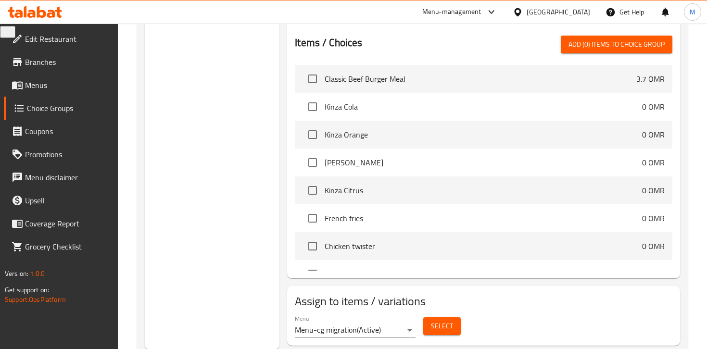
scroll to position [351, 0]
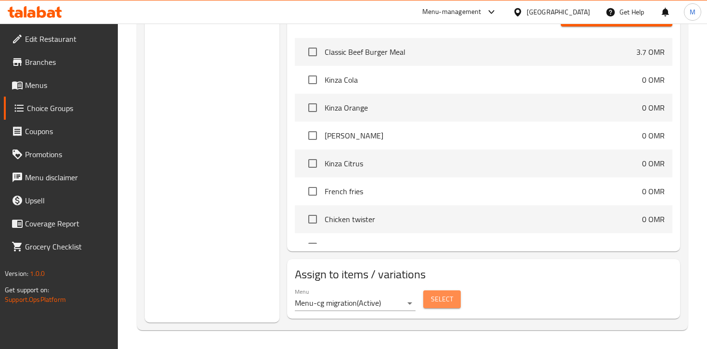
click at [437, 299] on span "Select" at bounding box center [442, 299] width 22 height 12
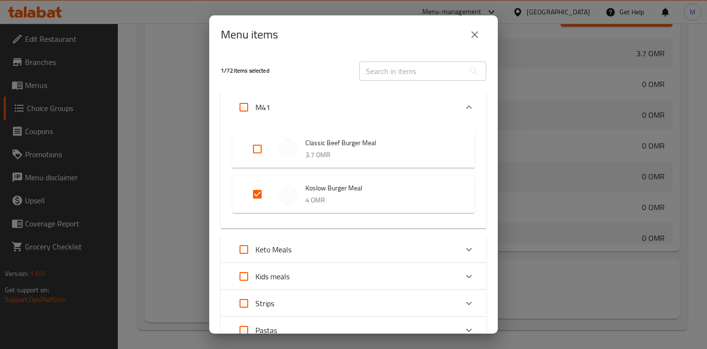
click at [257, 149] on input "Expand" at bounding box center [257, 148] width 23 height 23
checkbox input "true"
click at [259, 195] on input "Expand" at bounding box center [257, 194] width 23 height 23
checkbox input "false"
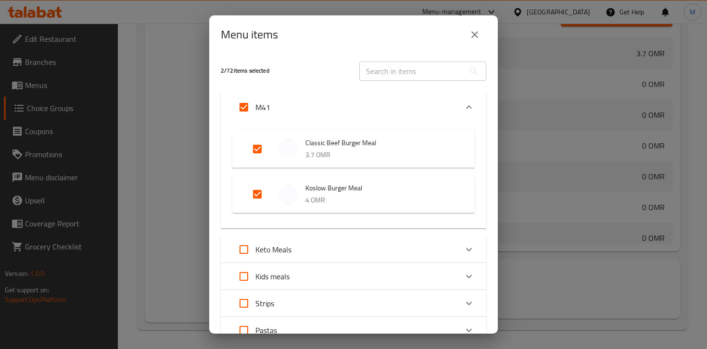
checkbox input "false"
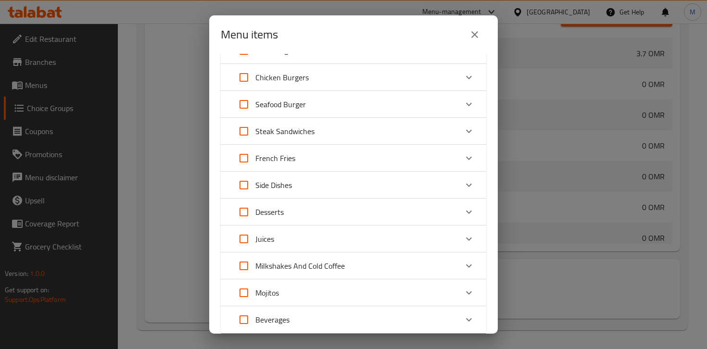
scroll to position [454, 0]
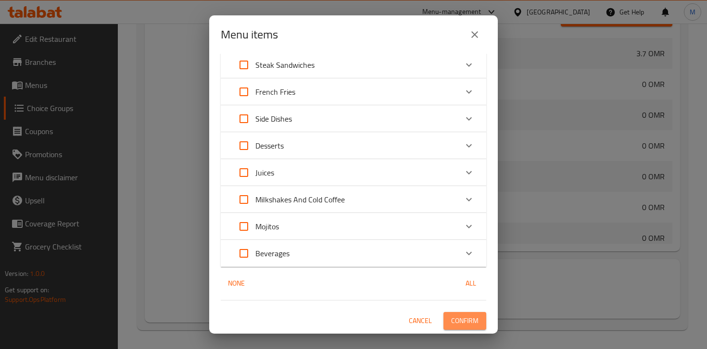
click at [459, 323] on span "Confirm" at bounding box center [464, 321] width 27 height 12
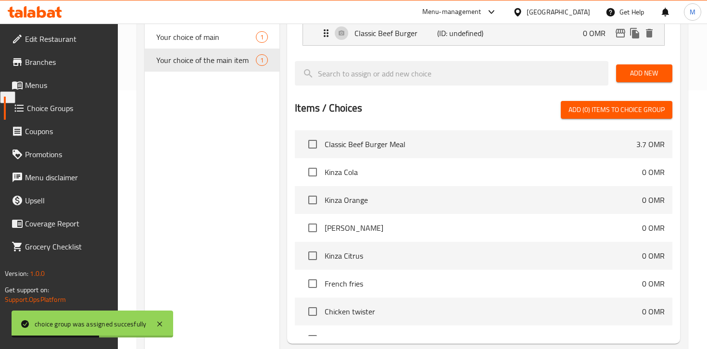
scroll to position [0, 0]
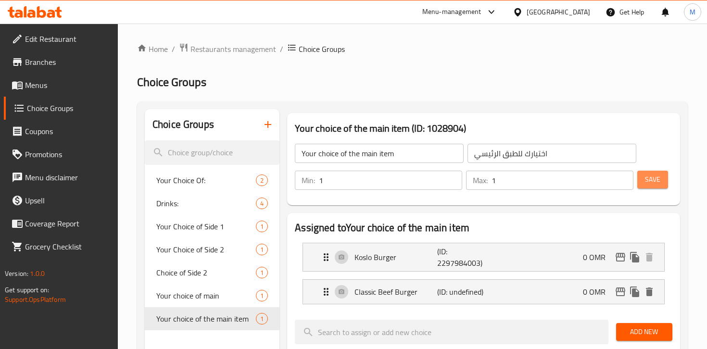
click at [645, 185] on span "Save" at bounding box center [652, 180] width 15 height 12
